Goal: Task Accomplishment & Management: Complete application form

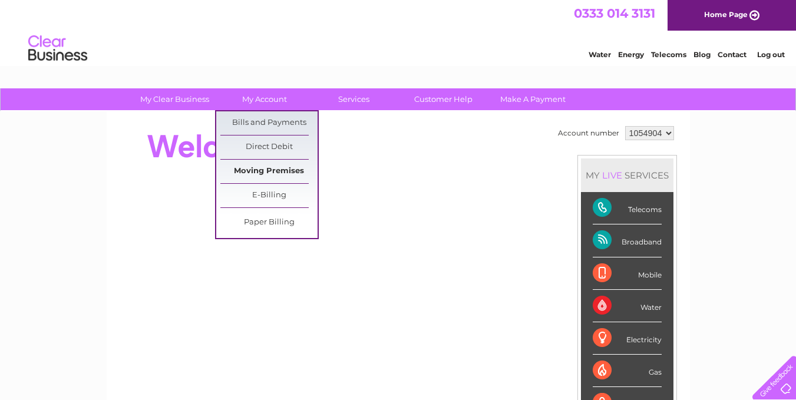
click at [258, 173] on link "Moving Premises" at bounding box center [268, 172] width 97 height 24
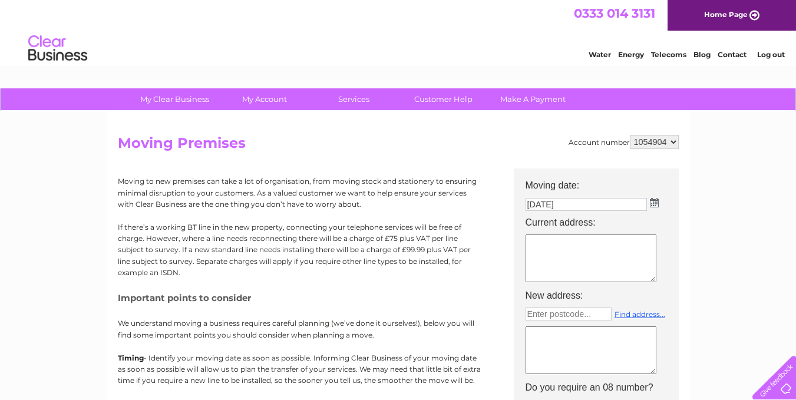
click at [565, 246] on textarea at bounding box center [591, 258] width 131 height 48
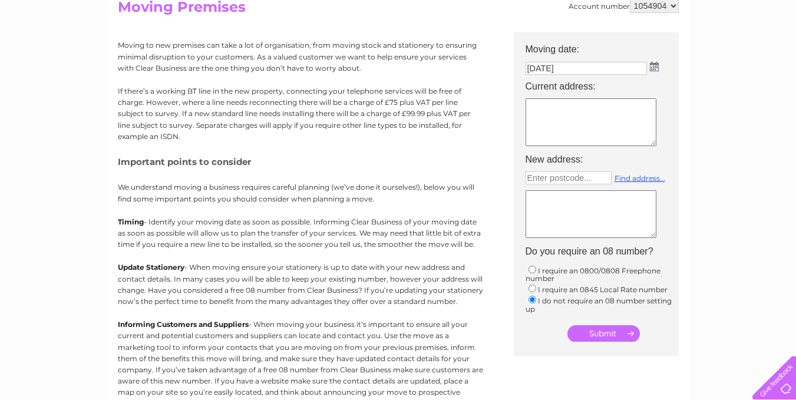
scroll to position [134, 0]
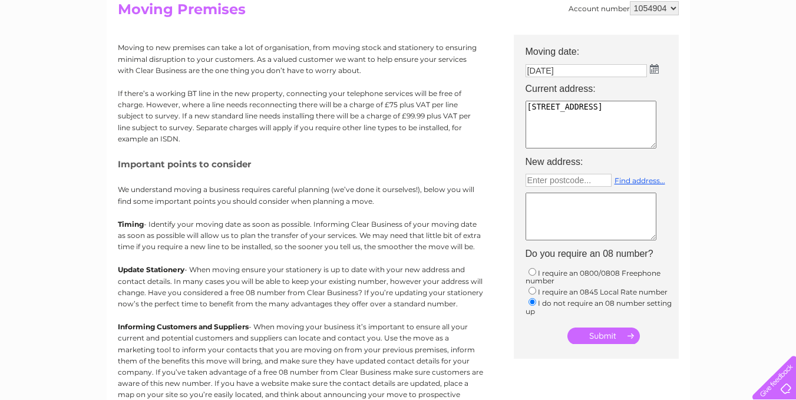
type textarea "[STREET_ADDRESS]"
click at [607, 339] on input "submit" at bounding box center [603, 336] width 72 height 16
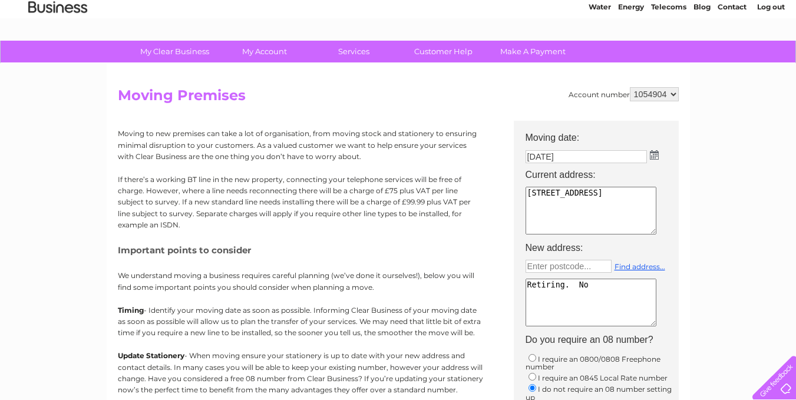
scroll to position [0, 0]
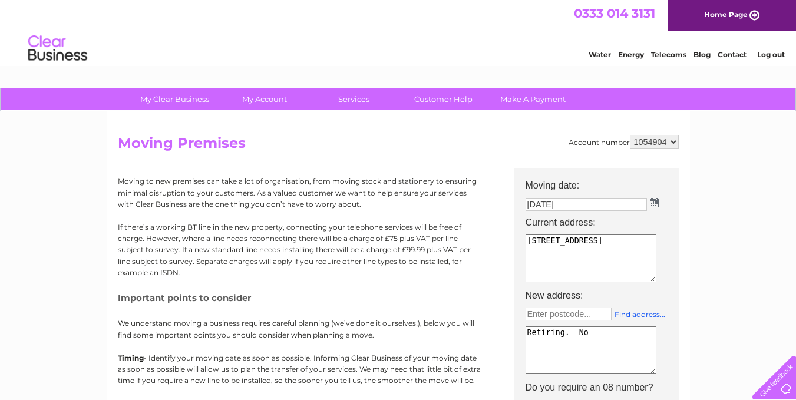
type textarea "Retiring. No"
click at [454, 98] on link "Customer Help" at bounding box center [443, 99] width 97 height 22
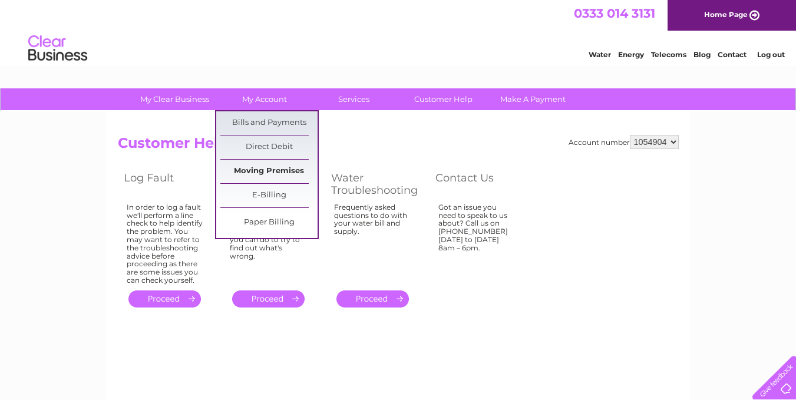
click at [280, 173] on link "Moving Premises" at bounding box center [268, 172] width 97 height 24
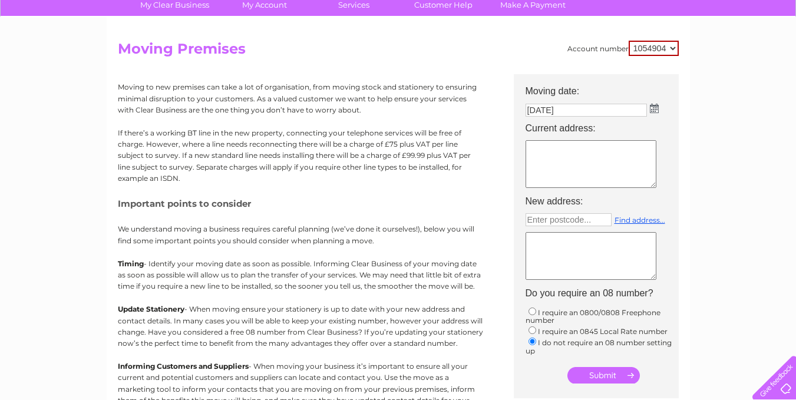
scroll to position [87, 0]
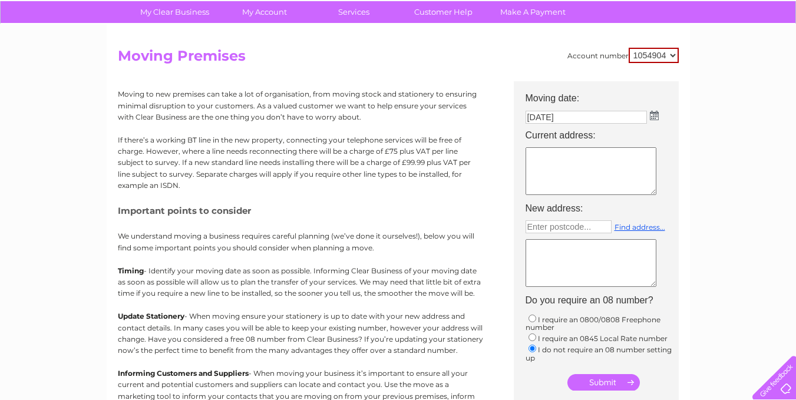
click at [789, 134] on div "My Clear Business Login Details My Details My Preferences Link Account My Accou…" at bounding box center [398, 346] width 796 height 691
click at [566, 156] on textarea at bounding box center [591, 171] width 131 height 48
type textarea "63a Borough Street Castle Donington DERBY DE74 2LB"
click at [562, 253] on textarea at bounding box center [591, 263] width 131 height 48
type textarea "I"
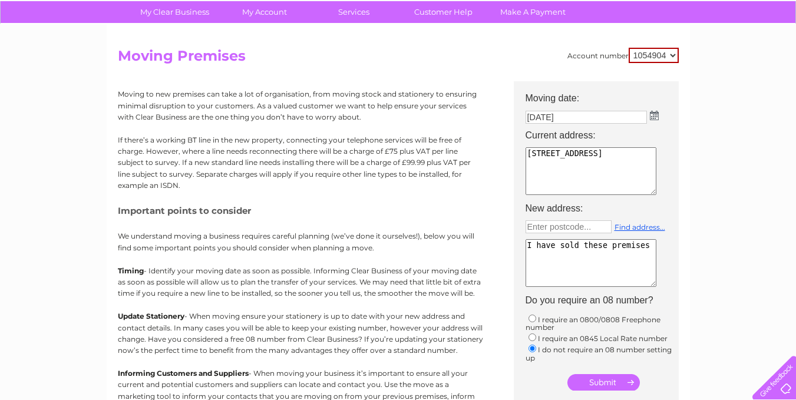
type textarea "I have sold these premises"
click at [586, 380] on input "submit" at bounding box center [603, 382] width 72 height 16
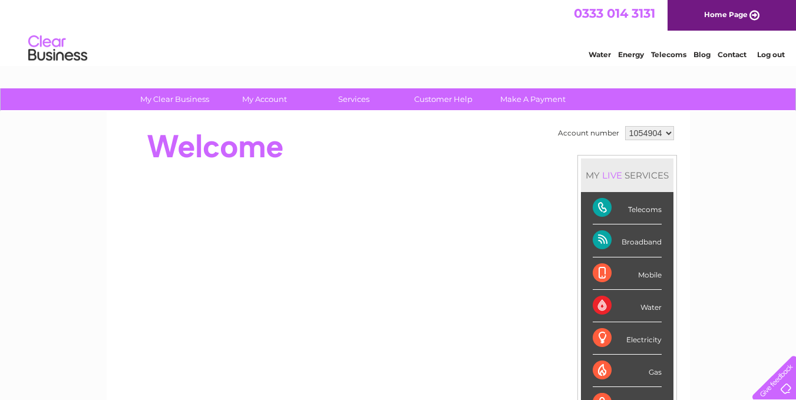
click at [668, 56] on link "Telecoms" at bounding box center [668, 54] width 35 height 9
